Goal: Find specific page/section

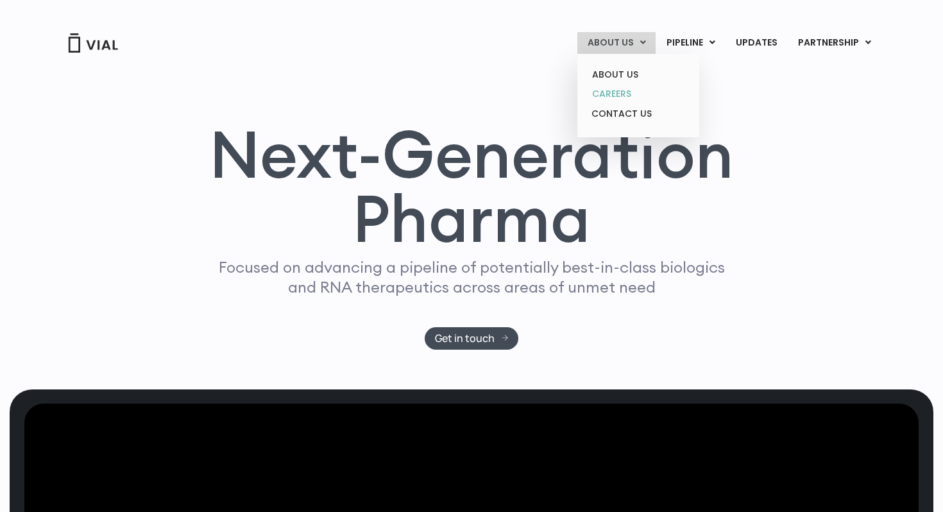
click at [621, 98] on link "CAREERS" at bounding box center [638, 94] width 112 height 20
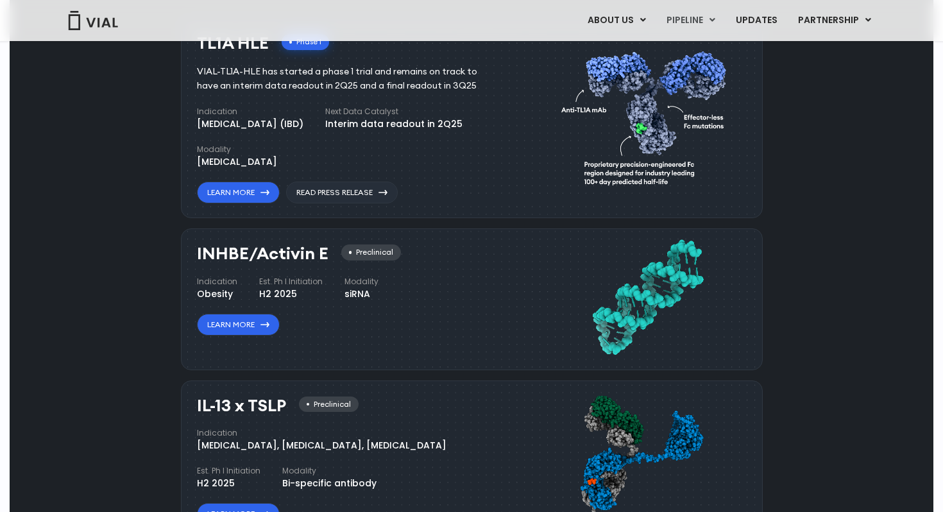
scroll to position [993, 0]
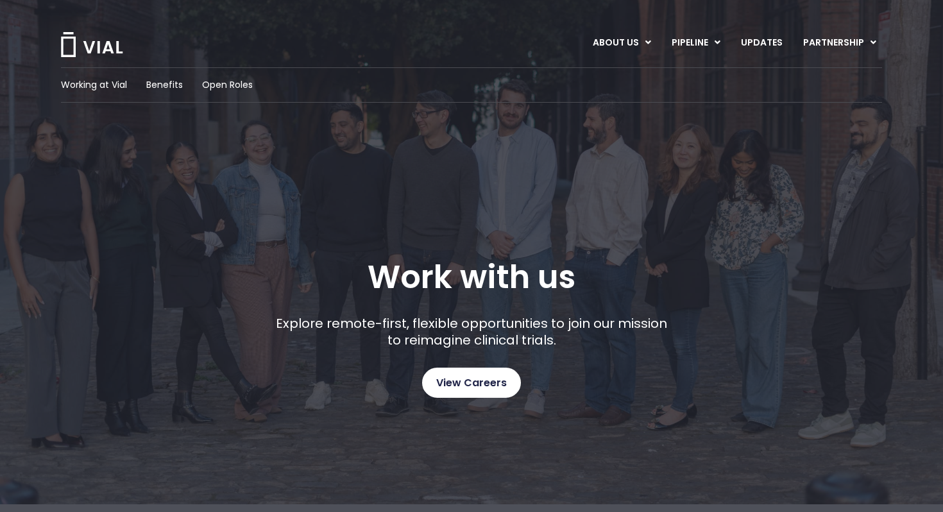
click at [460, 381] on span "View Careers" at bounding box center [471, 383] width 71 height 17
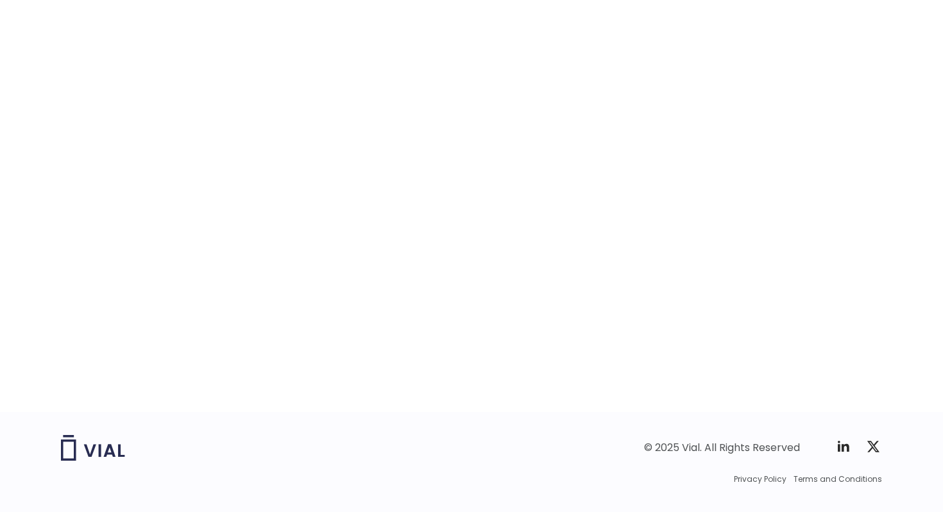
scroll to position [2003, 0]
